Goal: Task Accomplishment & Management: Complete application form

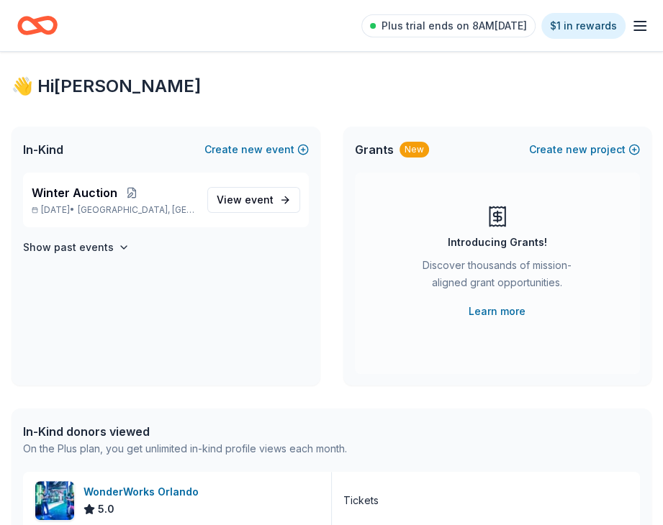
click at [372, 263] on div "Introducing Grants! Discover thousands of mission-aligned grant opportunities. …" at bounding box center [498, 273] width 286 height 201
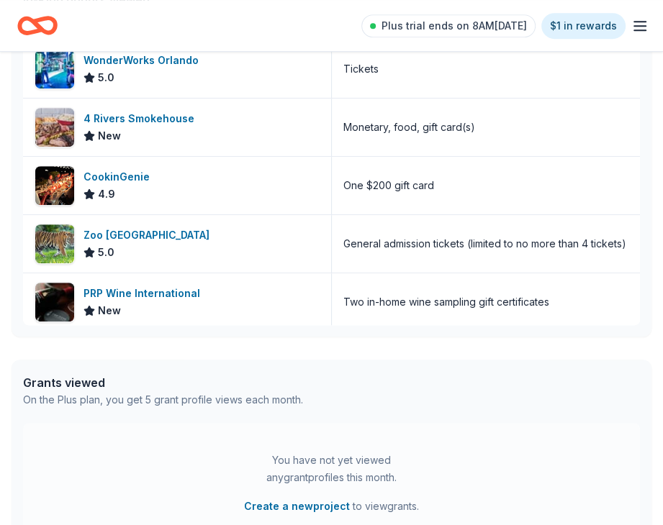
click at [647, 24] on icon "button" at bounding box center [639, 25] width 17 height 17
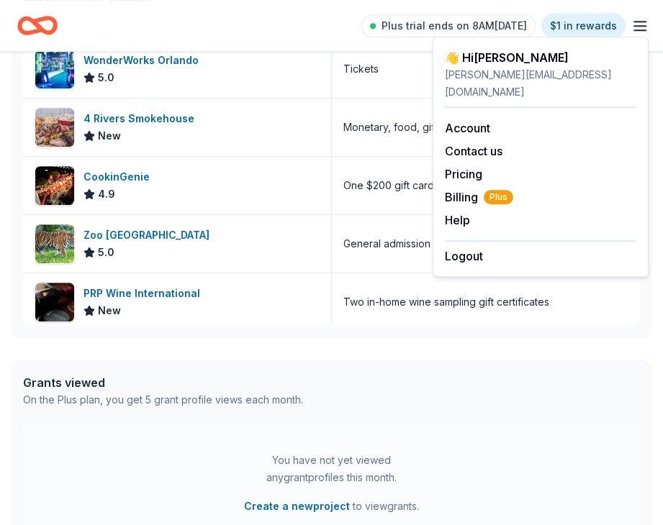
click at [109, 345] on div "👋 Hi Felix In-Kind Create new event Winter Auction Nov 03, 2025 • Palm Beach, F…" at bounding box center [331, 110] width 663 height 981
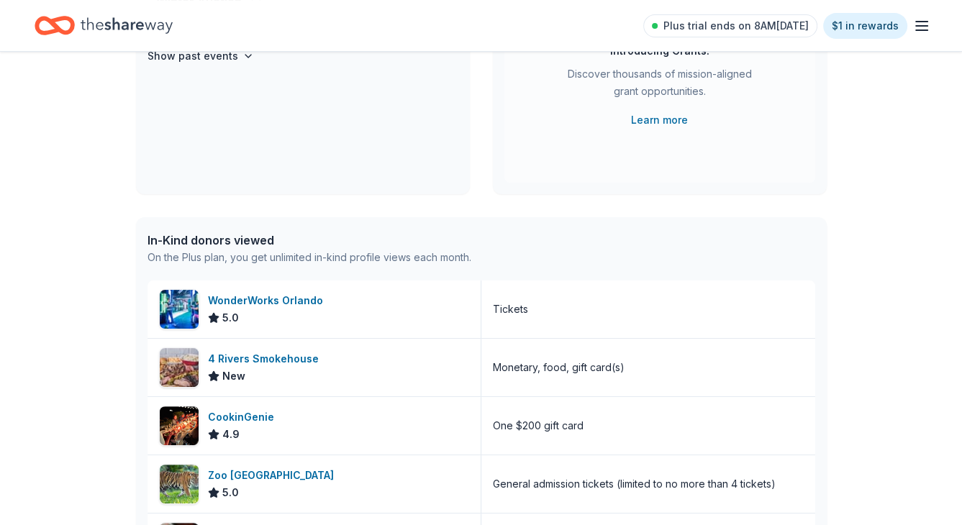
scroll to position [216, 0]
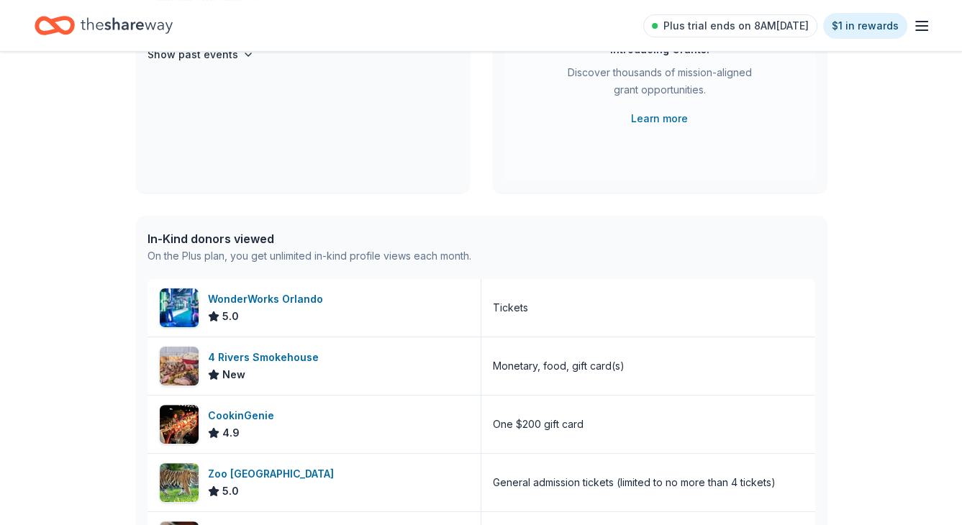
click at [108, 32] on icon "Home" at bounding box center [127, 25] width 92 height 29
click at [662, 21] on div "Plus trial ends on 8AM, 9/23 $1 in rewards" at bounding box center [786, 26] width 287 height 34
click at [662, 22] on icon "button" at bounding box center [921, 25] width 17 height 17
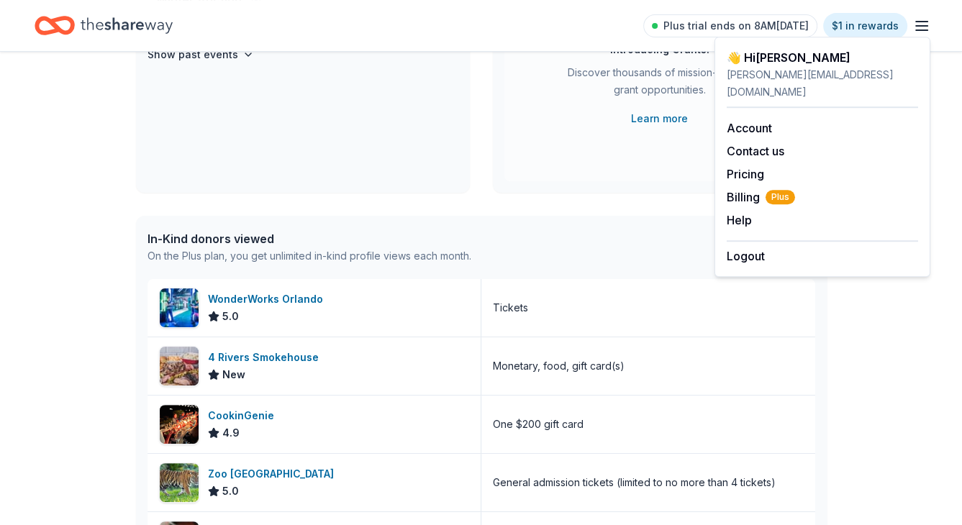
scroll to position [0, 0]
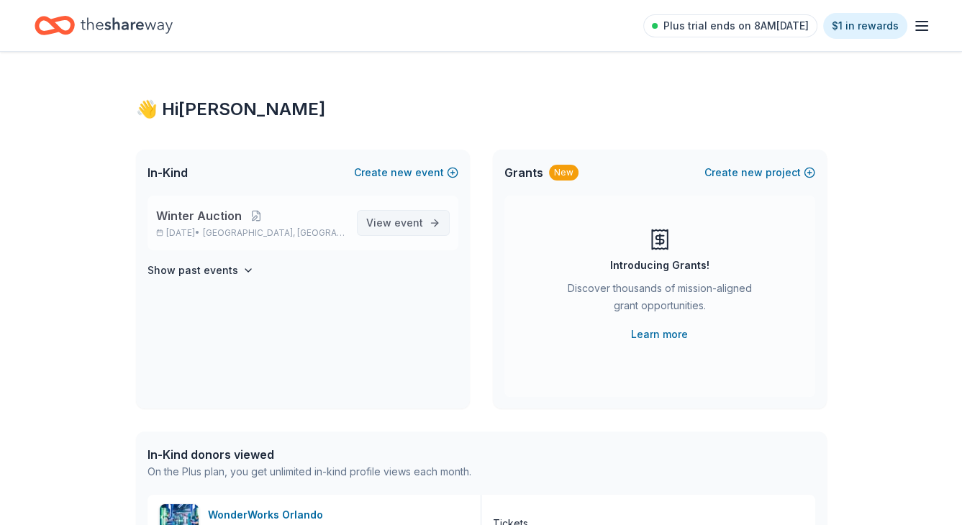
click at [390, 229] on span "View event" at bounding box center [394, 222] width 57 height 17
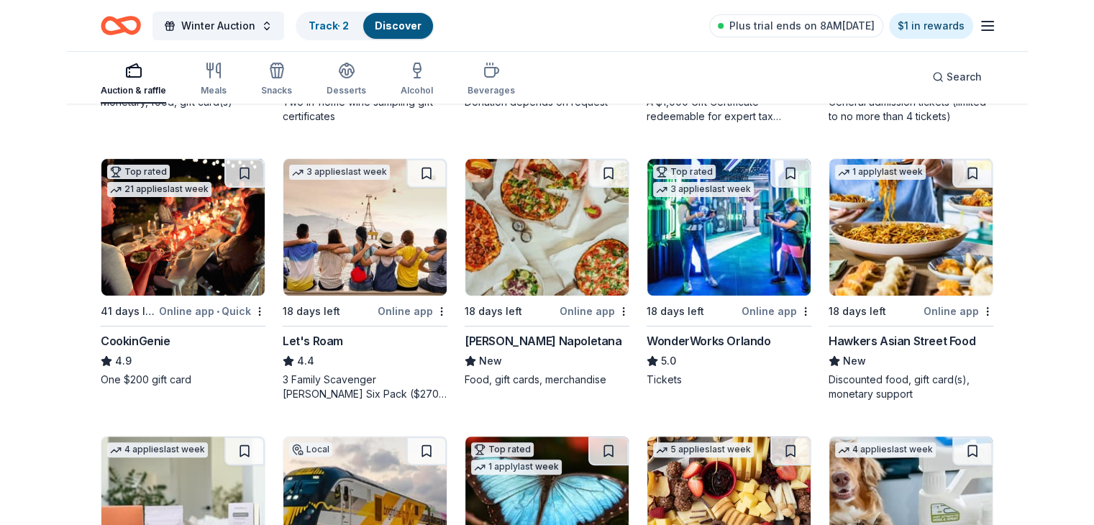
scroll to position [360, 0]
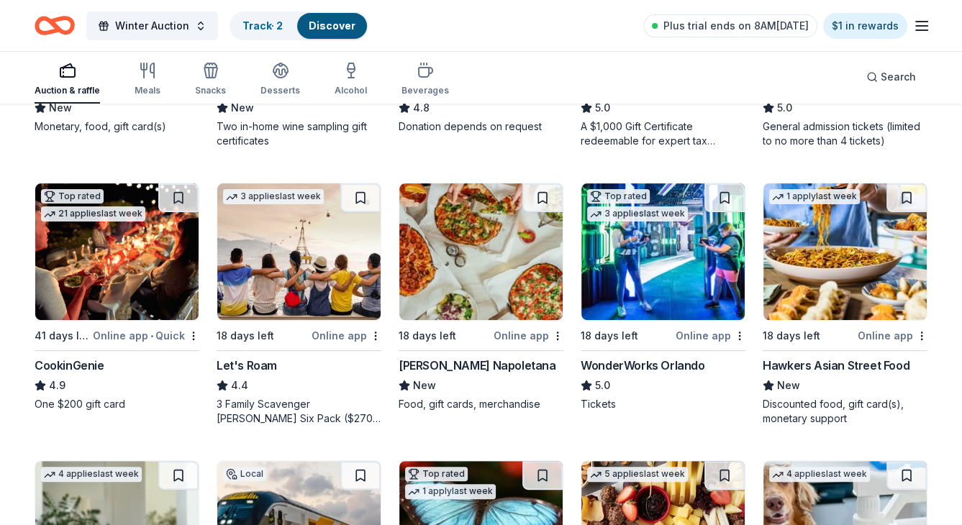
click at [426, 361] on div "[PERSON_NAME] Napoletana" at bounding box center [477, 365] width 157 height 17
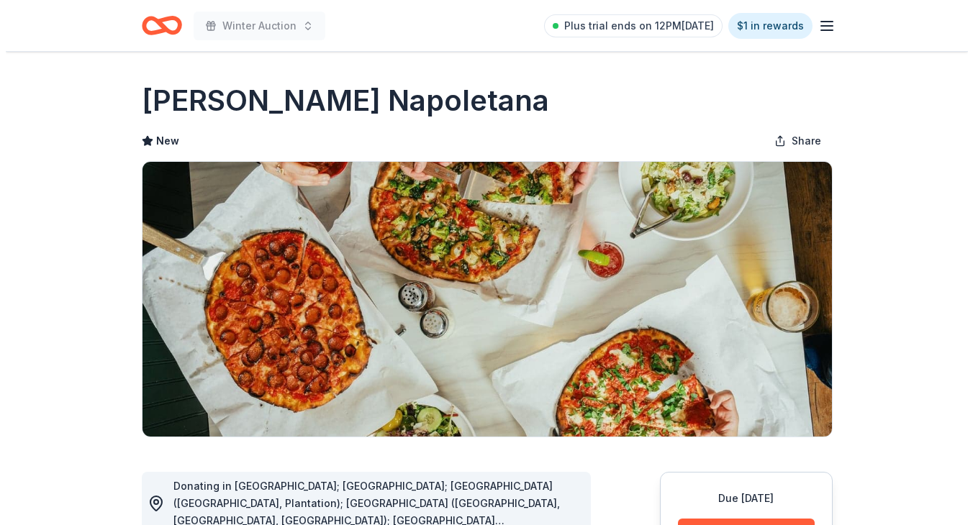
scroll to position [360, 0]
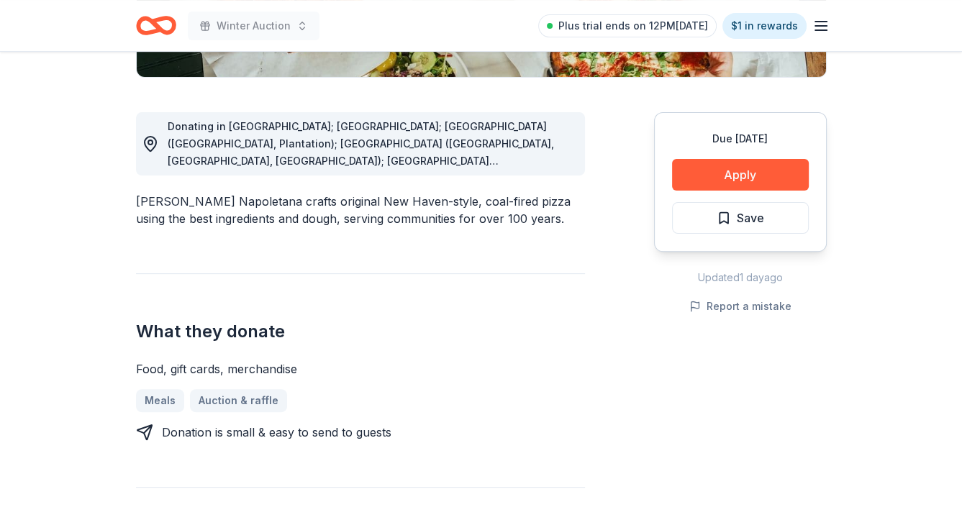
click at [758, 175] on button "Apply" at bounding box center [740, 175] width 137 height 32
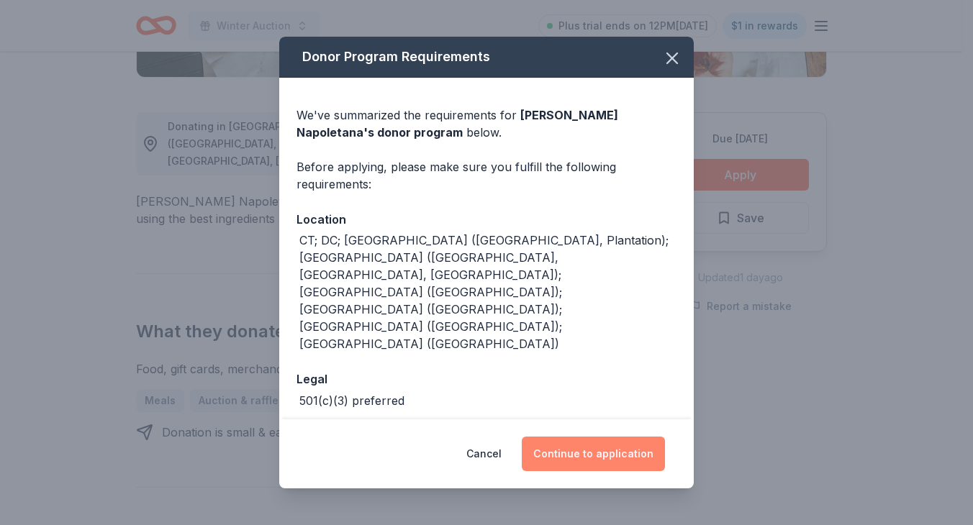
click at [573, 440] on button "Continue to application" at bounding box center [593, 454] width 143 height 35
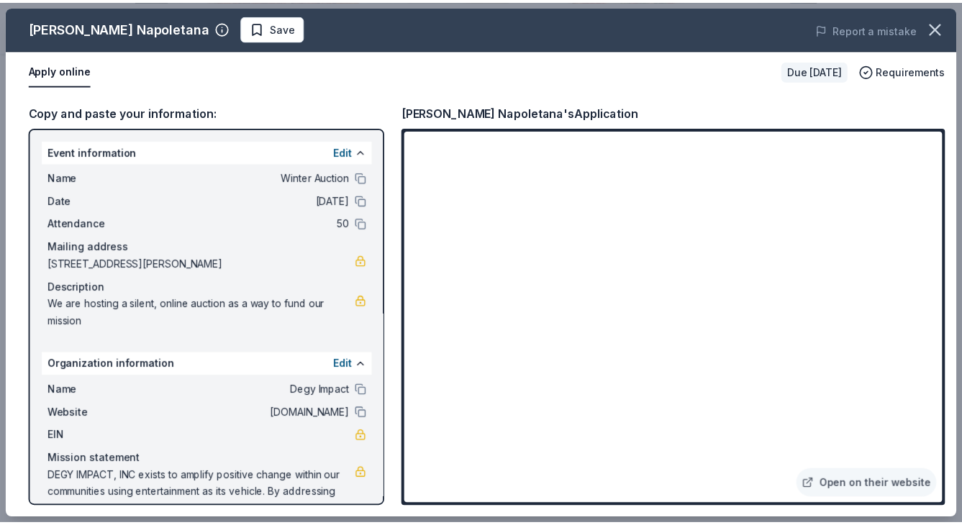
scroll to position [30, 0]
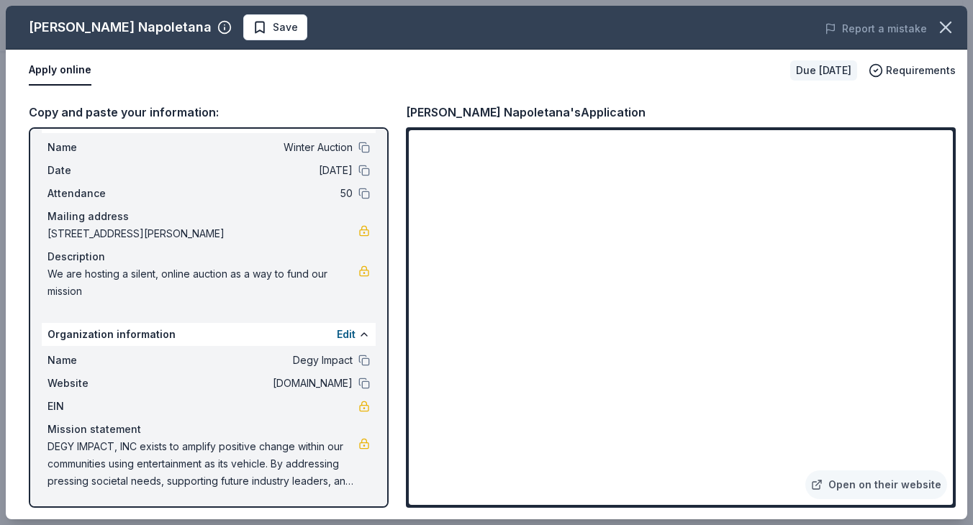
drag, startPoint x: 171, startPoint y: 291, endPoint x: 58, endPoint y: 279, distance: 113.5
click at [58, 279] on span "We are hosting a silent, online auction as a way to fund our mission" at bounding box center [202, 282] width 311 height 35
drag, startPoint x: 46, startPoint y: 276, endPoint x: 55, endPoint y: 273, distance: 9.4
click at [55, 273] on div "Name Winter Auction Date [DATE] Attendance 50 Mailing address [STREET_ADDRESS][…" at bounding box center [209, 219] width 334 height 173
click at [310, 458] on span "DEGY IMPACT, INC exists to amplify positive change within our communities using…" at bounding box center [202, 464] width 311 height 52
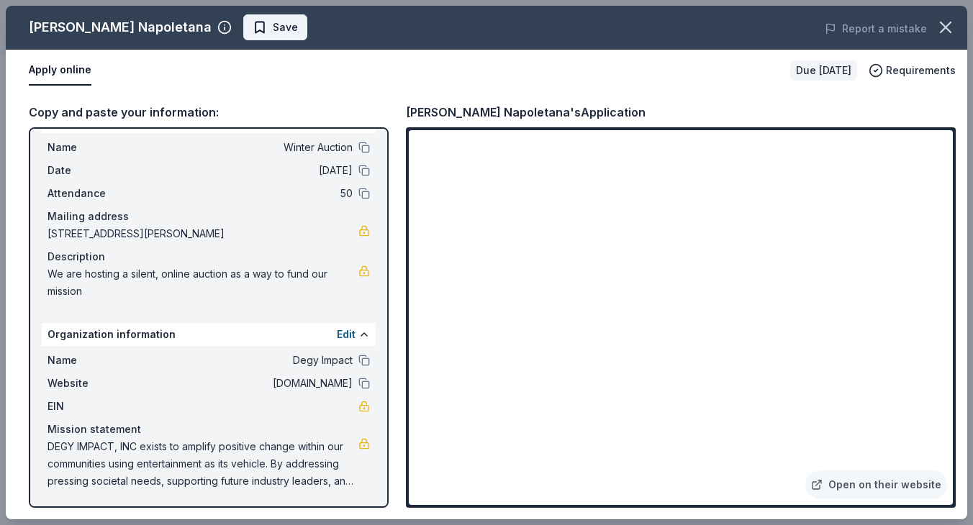
click at [292, 29] on span "Save" at bounding box center [285, 27] width 25 height 17
click at [952, 35] on icon "button" at bounding box center [945, 27] width 20 height 20
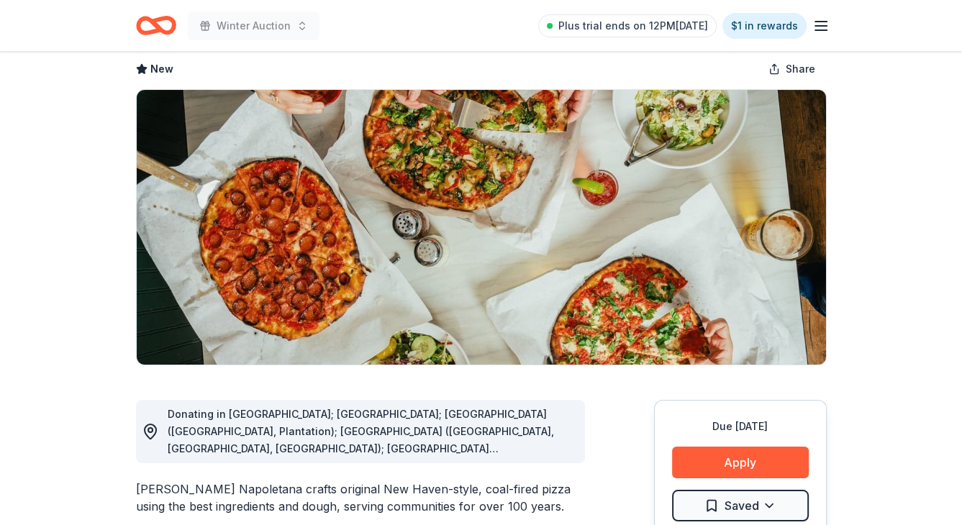
scroll to position [0, 0]
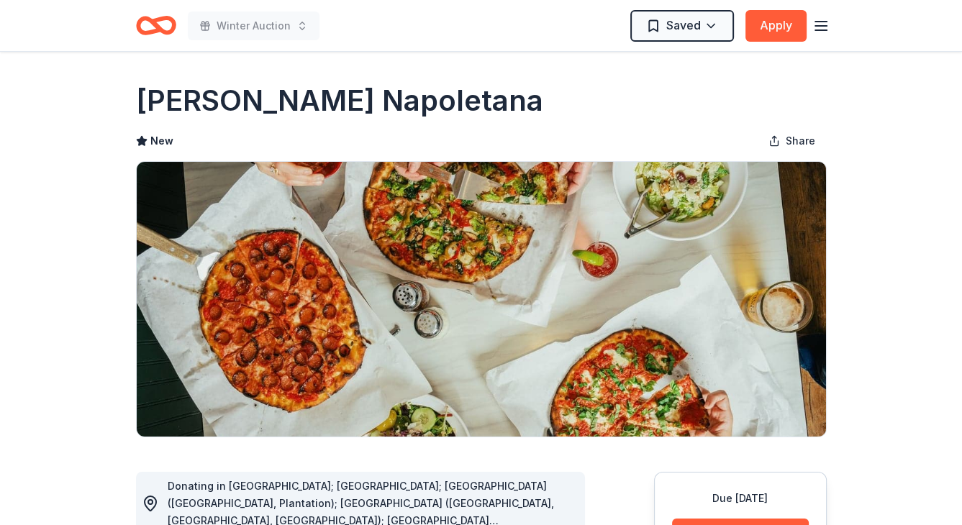
click at [155, 26] on icon "Home" at bounding box center [162, 25] width 22 height 14
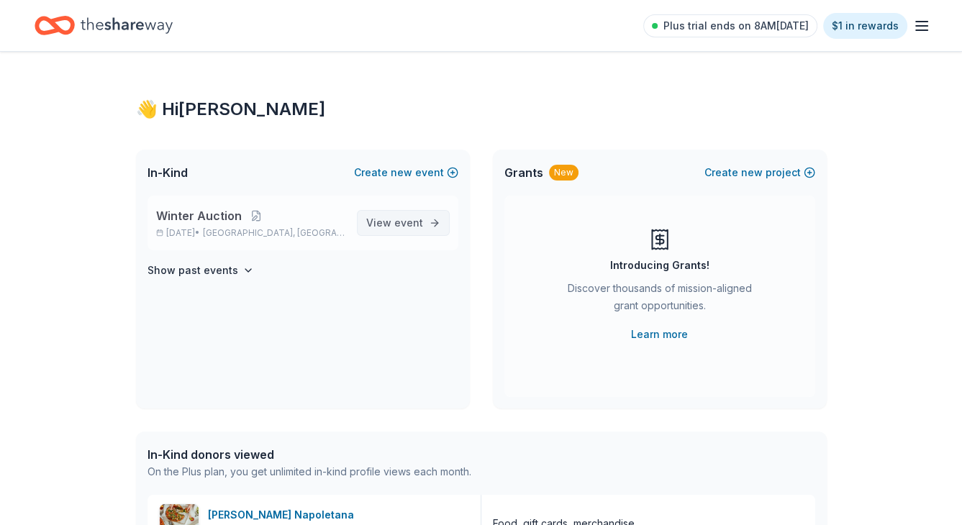
click at [367, 217] on link "View event" at bounding box center [403, 223] width 93 height 26
